Goal: Obtain resource: Download file/media

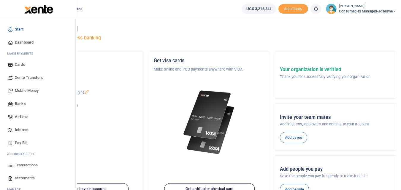
click at [11, 166] on icon at bounding box center [10, 165] width 5 height 5
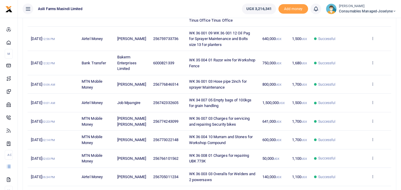
scroll to position [108, 0]
click at [372, 61] on icon at bounding box center [372, 63] width 4 height 4
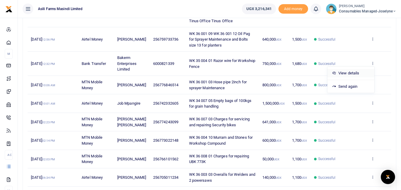
click at [354, 73] on link "View details" at bounding box center [350, 73] width 47 height 8
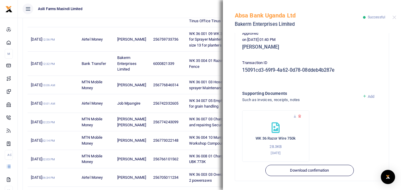
scroll to position [151, 0]
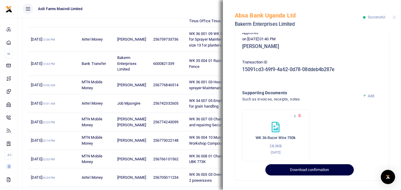
click at [314, 168] on button "Download confirmation" at bounding box center [309, 169] width 88 height 11
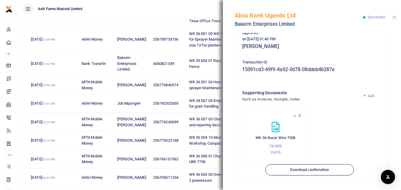
click at [395, 16] on button "Close" at bounding box center [394, 17] width 4 height 4
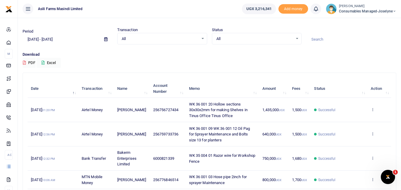
scroll to position [0, 0]
